Goal: Task Accomplishment & Management: Use online tool/utility

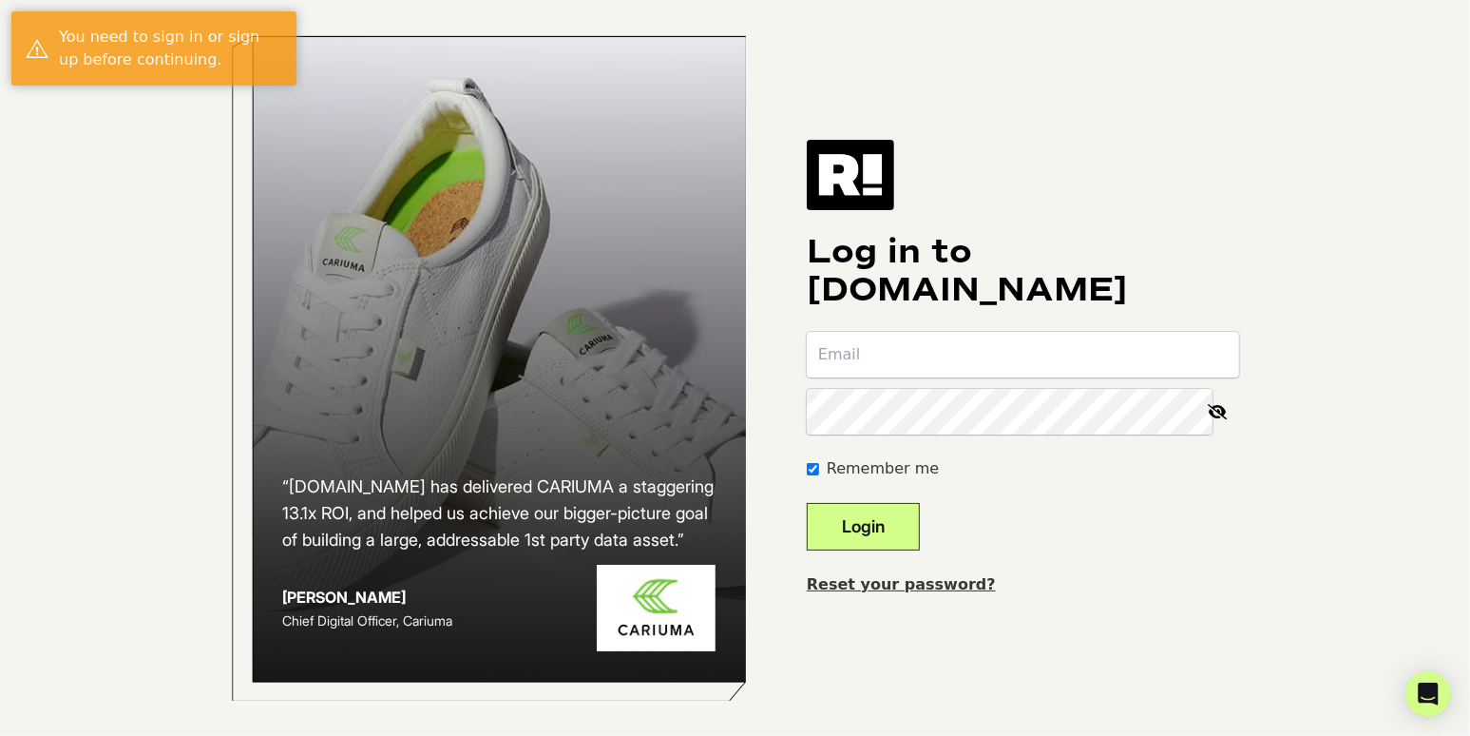
click at [928, 360] on input "email" at bounding box center [1023, 355] width 432 height 46
type input "klipson@birchgold.com"
click at [911, 521] on button "Login" at bounding box center [863, 527] width 113 height 48
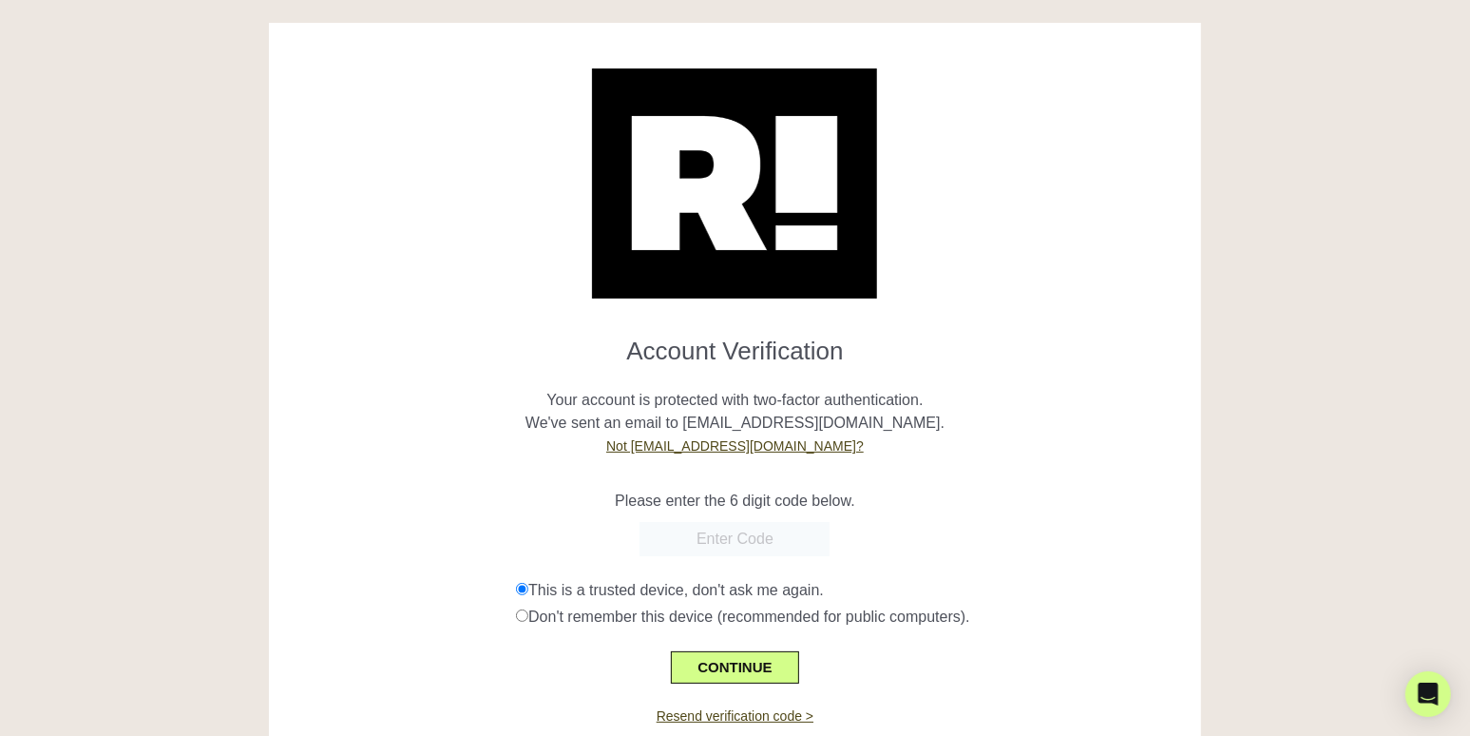
drag, startPoint x: 741, startPoint y: 663, endPoint x: 847, endPoint y: 531, distance: 169.0
click at [847, 531] on form "Account Verification Your account is protected with two-factor authentication. …" at bounding box center [735, 502] width 904 height 362
click at [754, 543] on input "text" at bounding box center [735, 539] width 190 height 34
paste input "989447"
type input "989447"
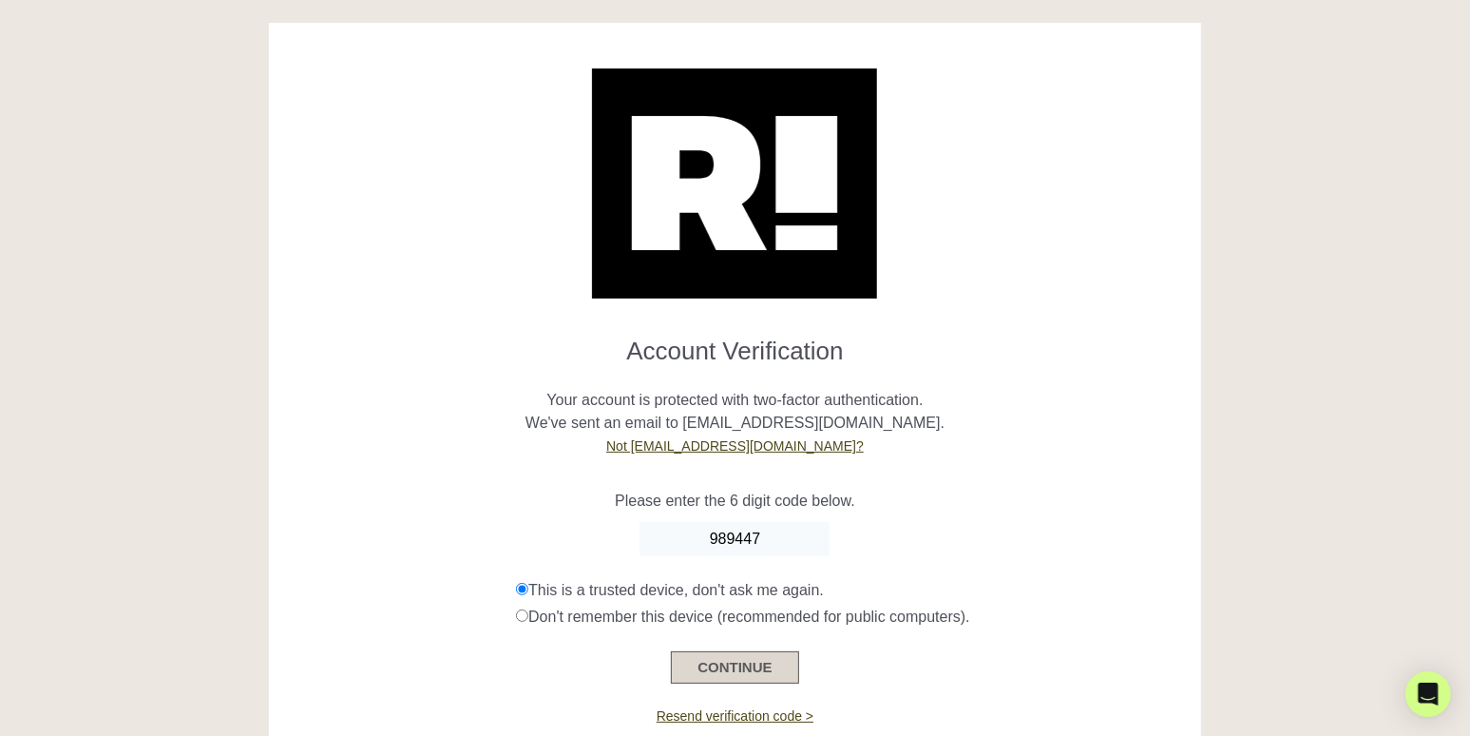
click at [733, 660] on button "CONTINUE" at bounding box center [734, 667] width 127 height 32
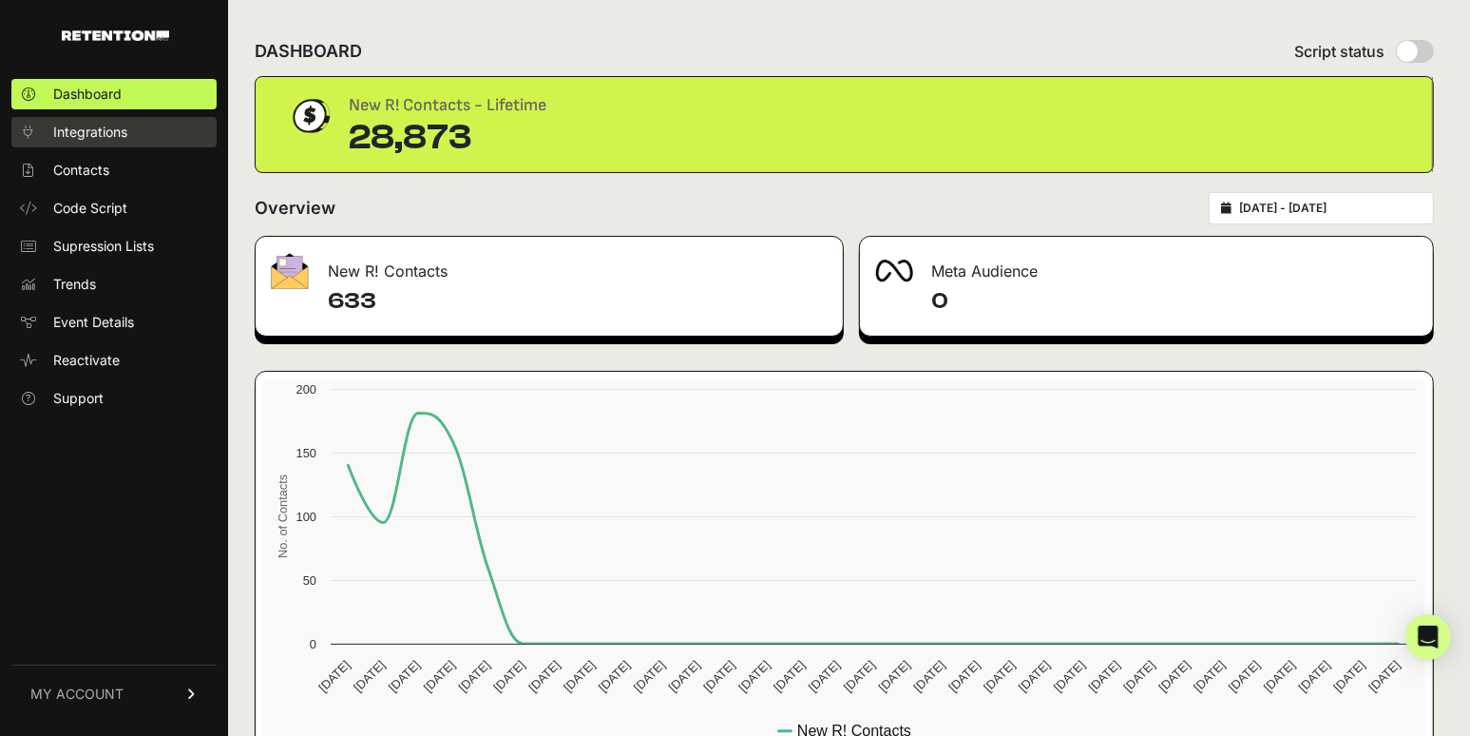
click at [105, 129] on span "Integrations" at bounding box center [90, 132] width 74 height 19
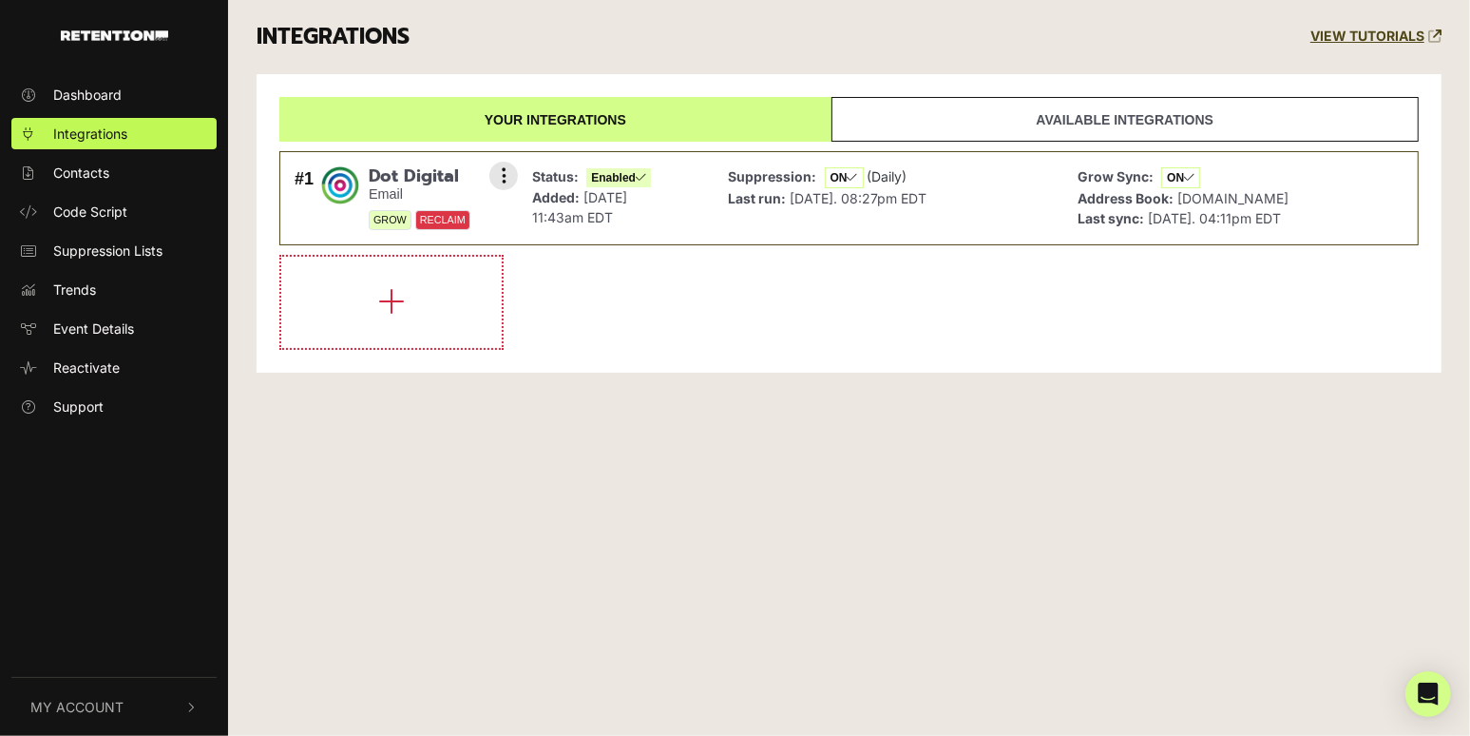
click at [753, 210] on div "Suppression: ON (Daily) Last run: [DATE]. 08:27pm EDT" at bounding box center [828, 198] width 199 height 65
click at [627, 200] on span "[DATE] 11:43am EDT" at bounding box center [579, 207] width 95 height 36
click at [104, 177] on span "Contacts" at bounding box center [81, 173] width 56 height 20
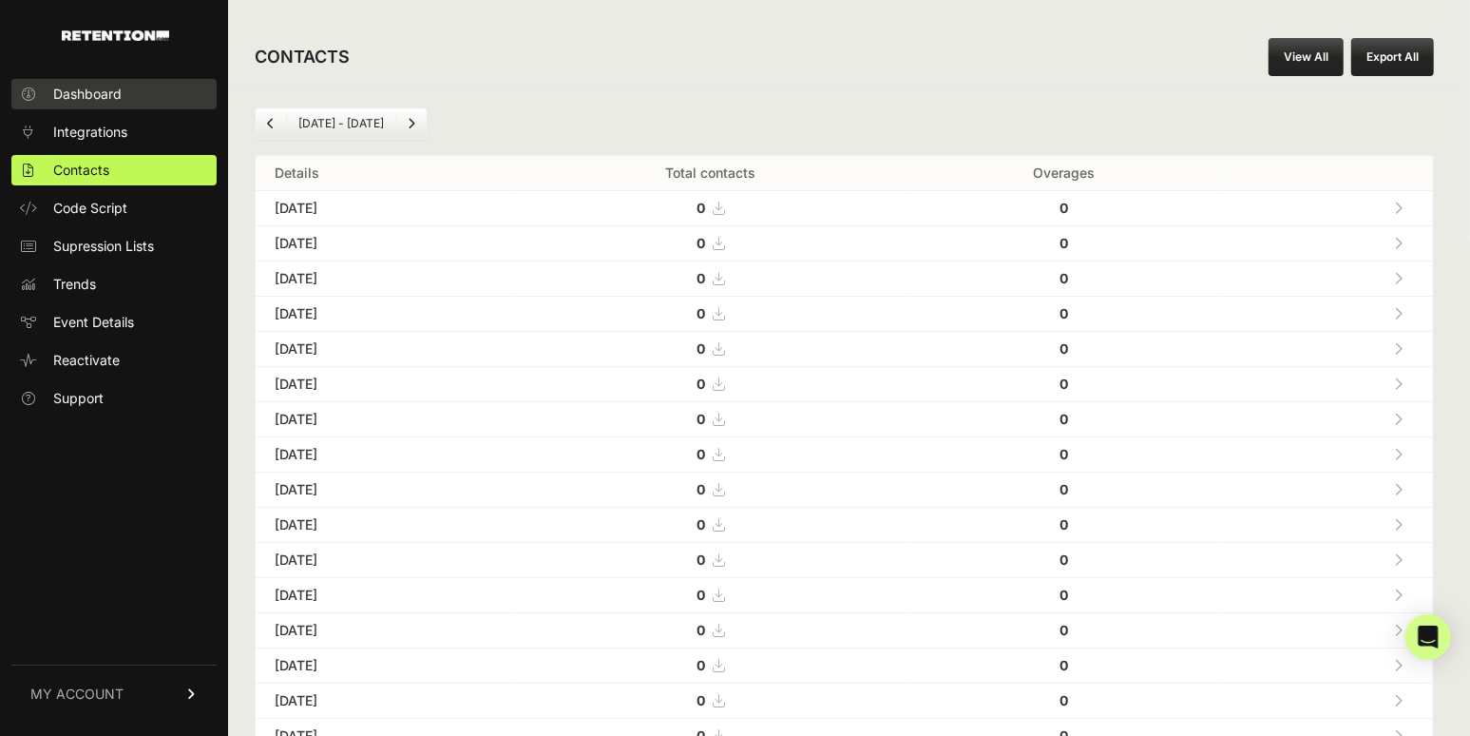
click at [102, 98] on span "Dashboard" at bounding box center [87, 94] width 68 height 19
